Goal: Transaction & Acquisition: Subscribe to service/newsletter

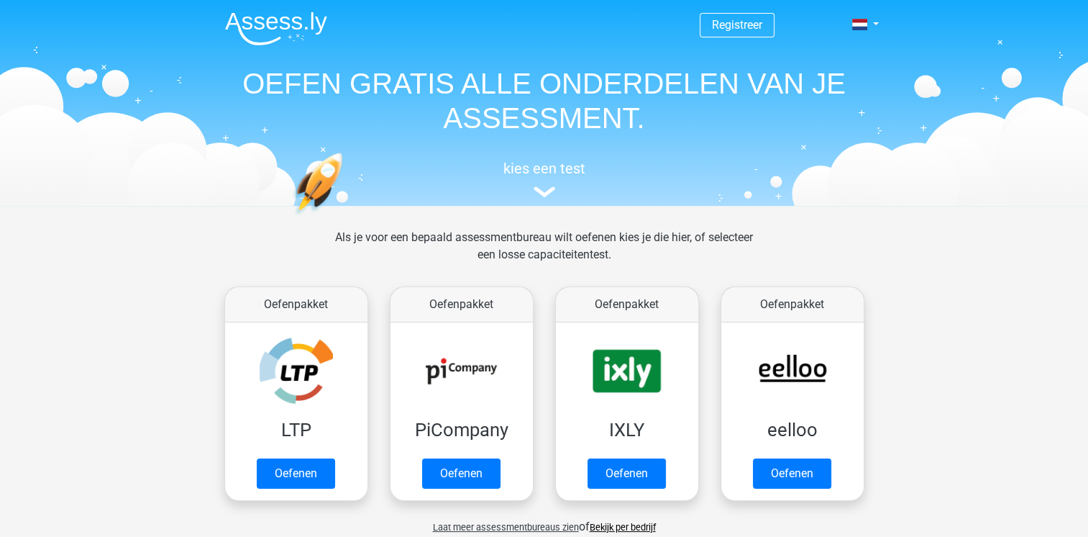
click at [760, 36] on span "Registreer" at bounding box center [737, 25] width 75 height 24
click at [760, 31] on link "Registreer" at bounding box center [737, 25] width 50 height 14
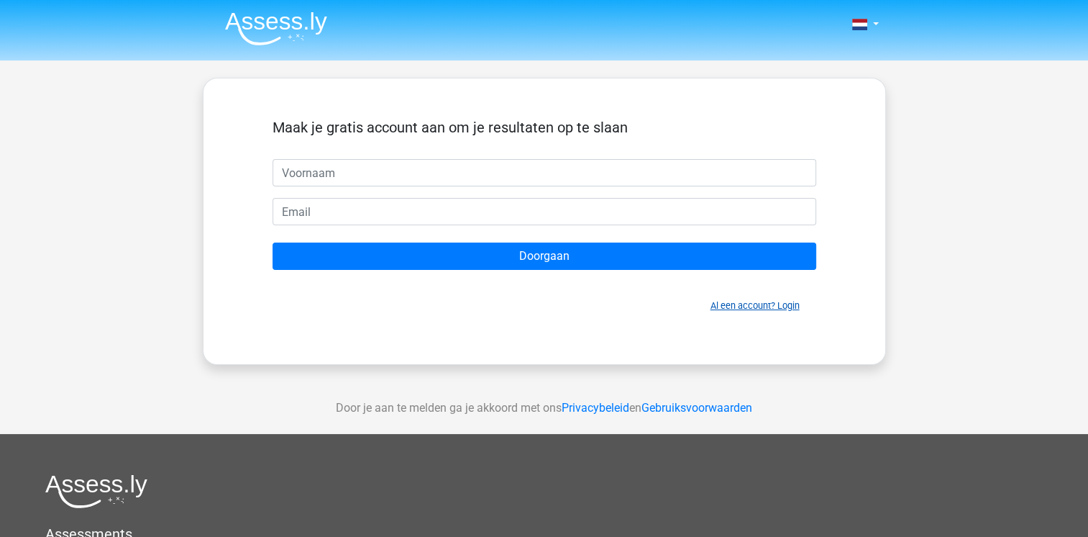
click at [756, 300] on link "Al een account? Login" at bounding box center [755, 305] width 89 height 11
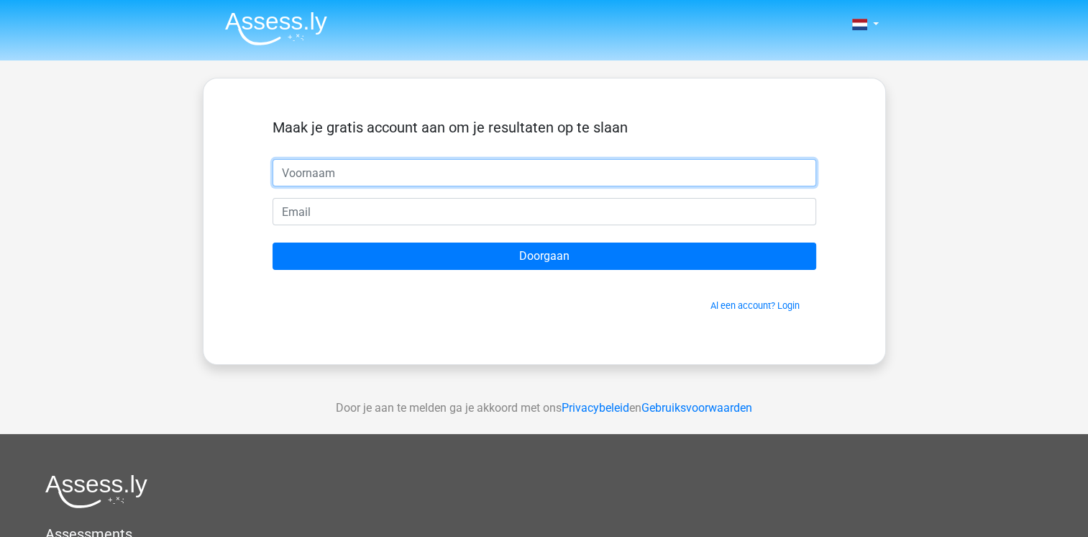
click at [359, 172] on input "text" at bounding box center [545, 172] width 544 height 27
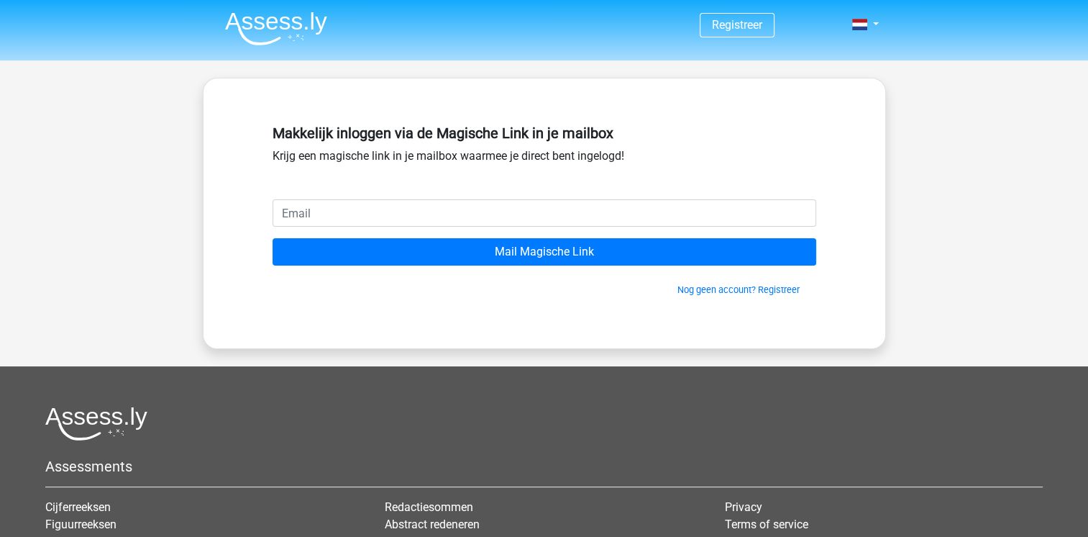
click at [409, 216] on input "email" at bounding box center [545, 212] width 544 height 27
type input "[PERSON_NAME][EMAIL_ADDRESS][PERSON_NAME][DOMAIN_NAME]"
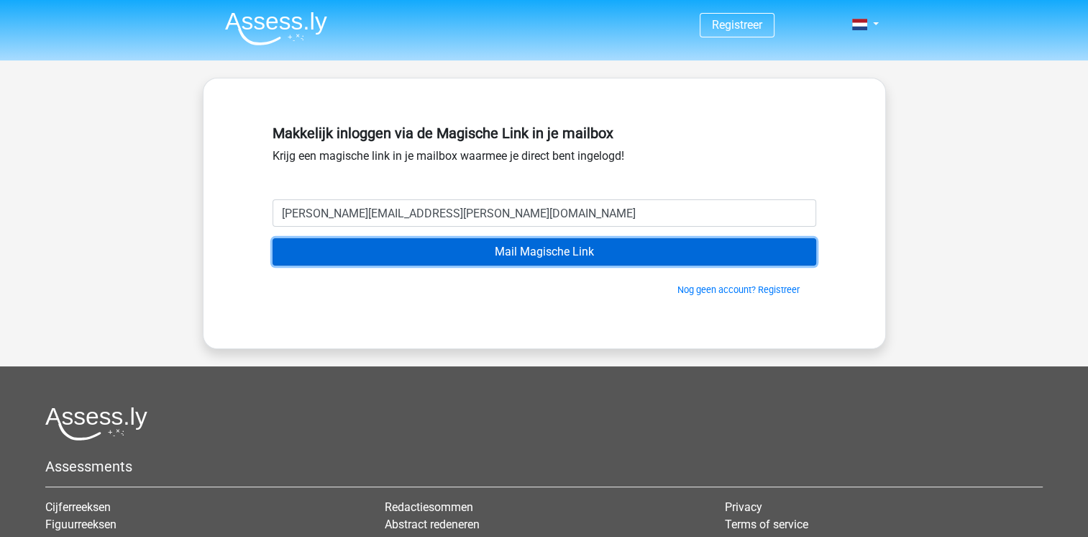
click at [586, 253] on input "Mail Magische Link" at bounding box center [545, 251] width 544 height 27
